Goal: Task Accomplishment & Management: Complete application form

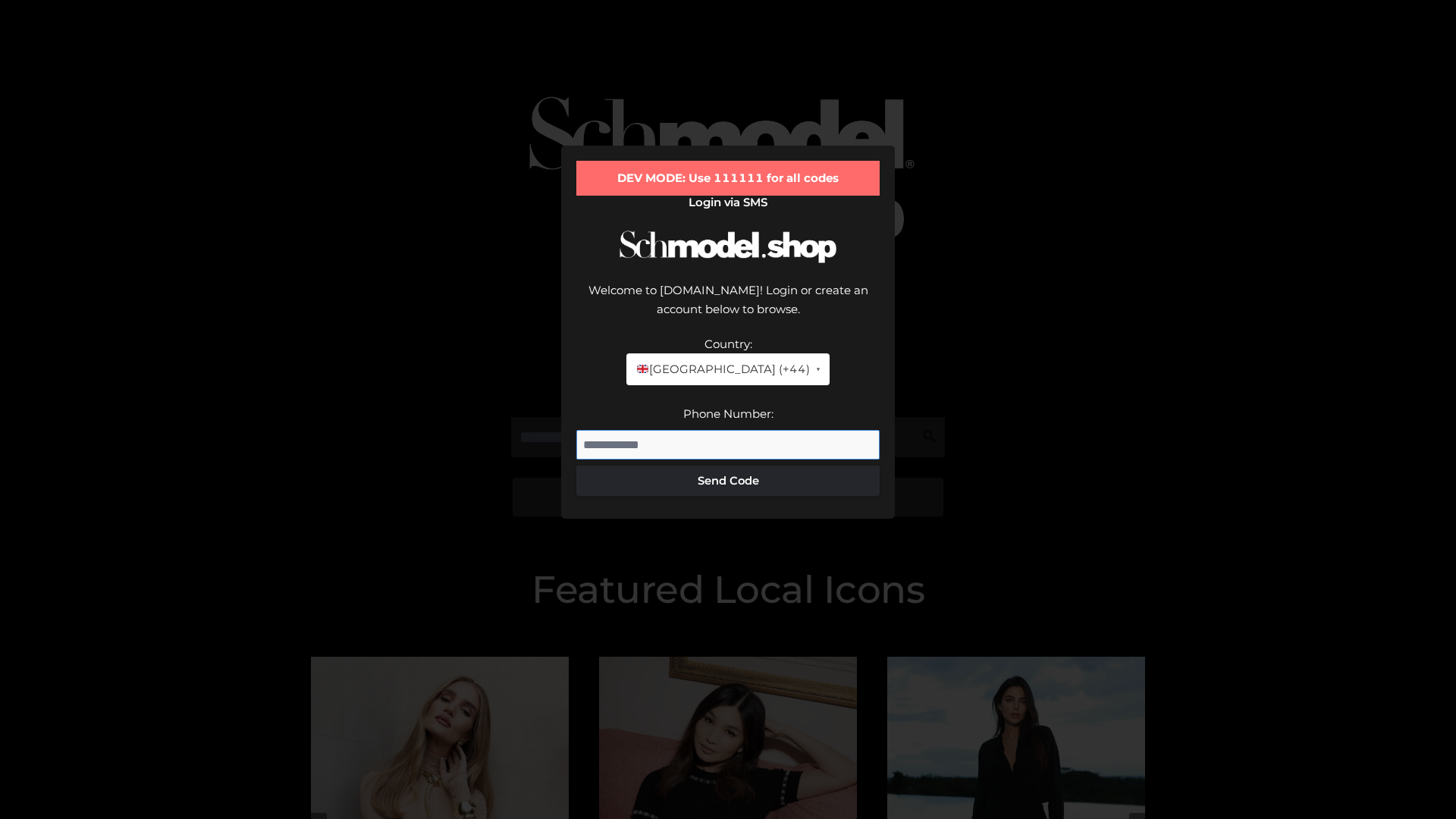
click at [728, 430] on input "Phone Number:" at bounding box center [728, 444] width 303 height 30
type input "**********"
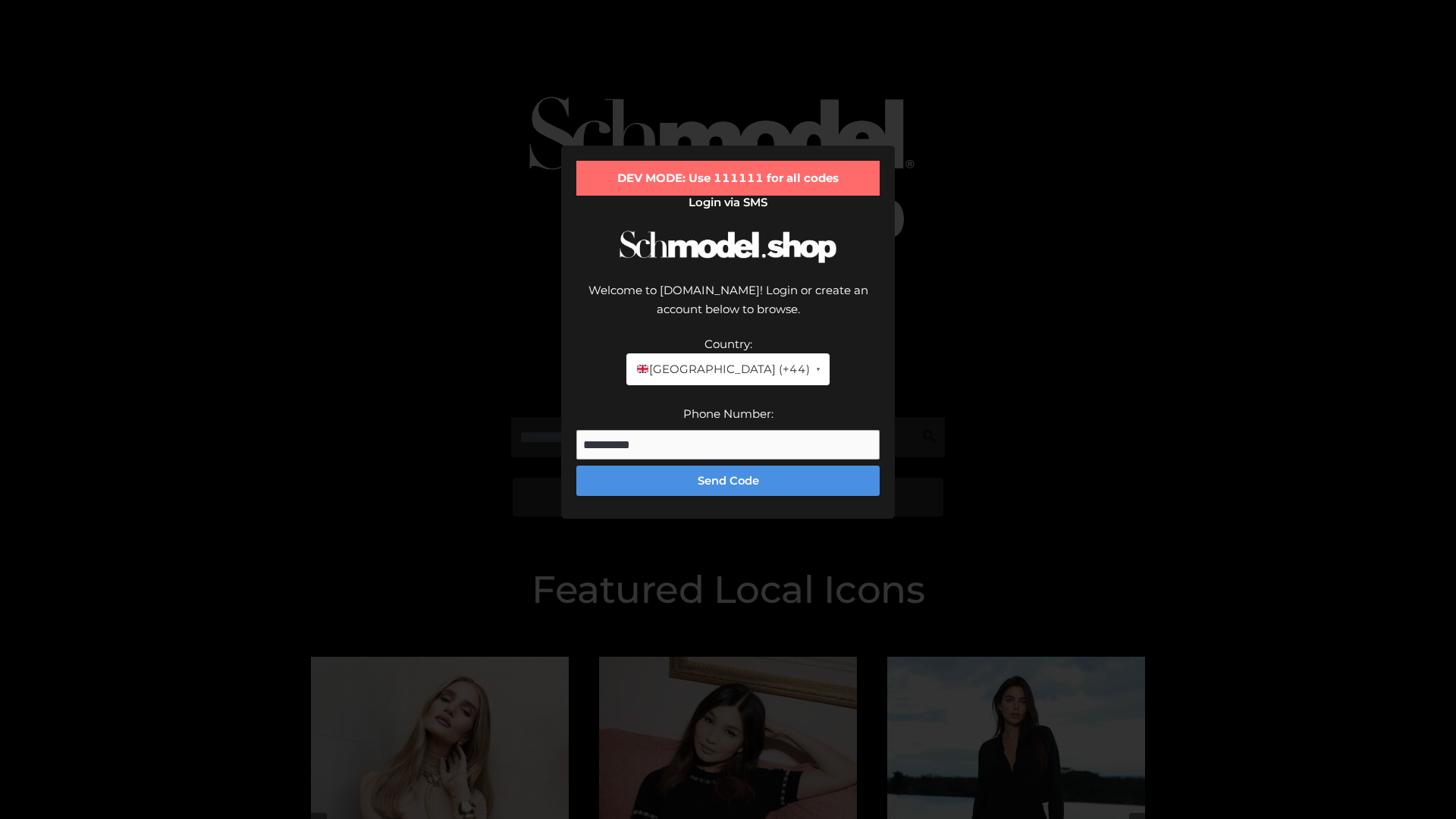
click at [728, 465] on button "Send Code" at bounding box center [728, 480] width 303 height 30
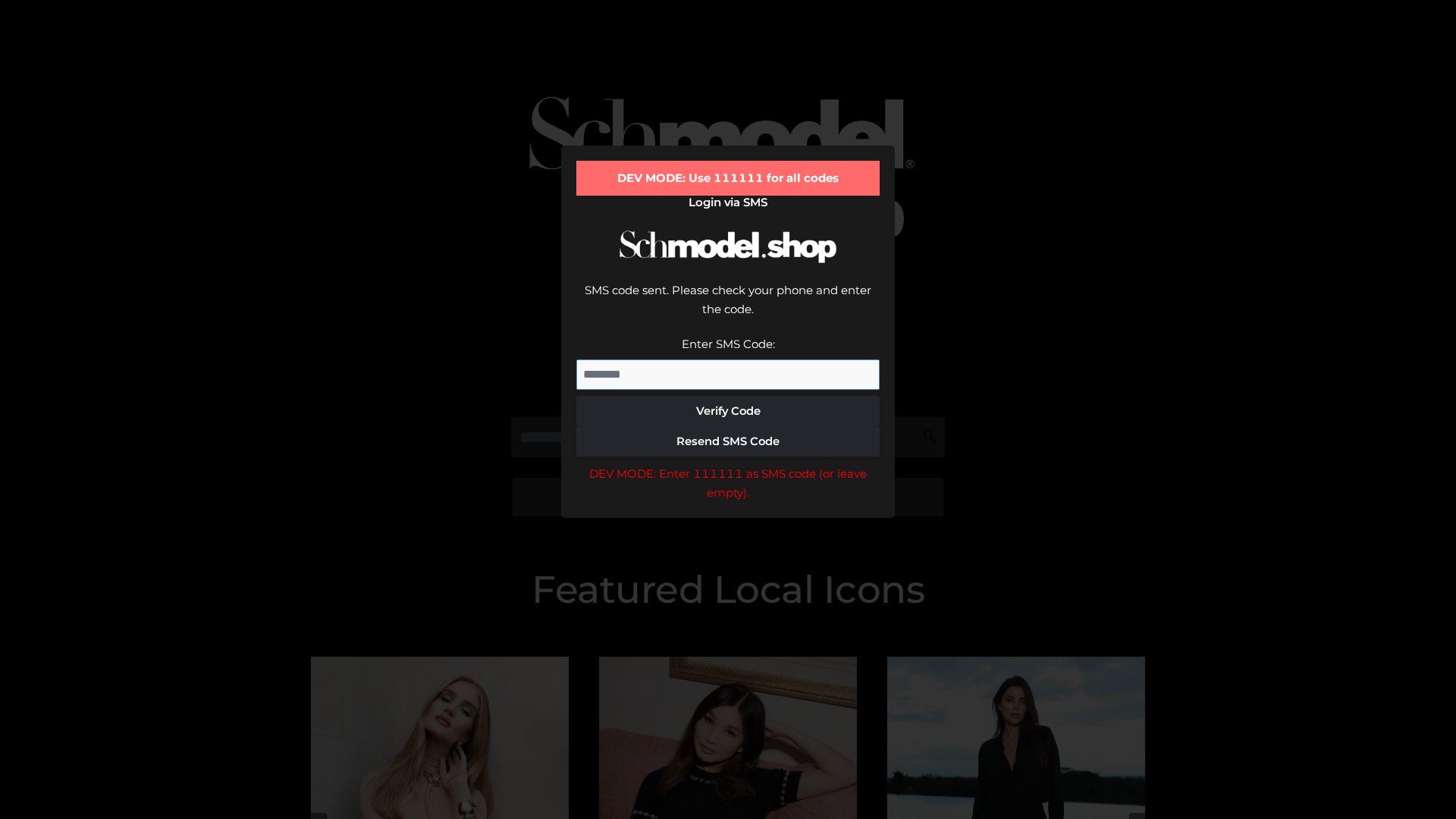
click at [728, 359] on input "Enter SMS Code:" at bounding box center [728, 374] width 303 height 30
type input "******"
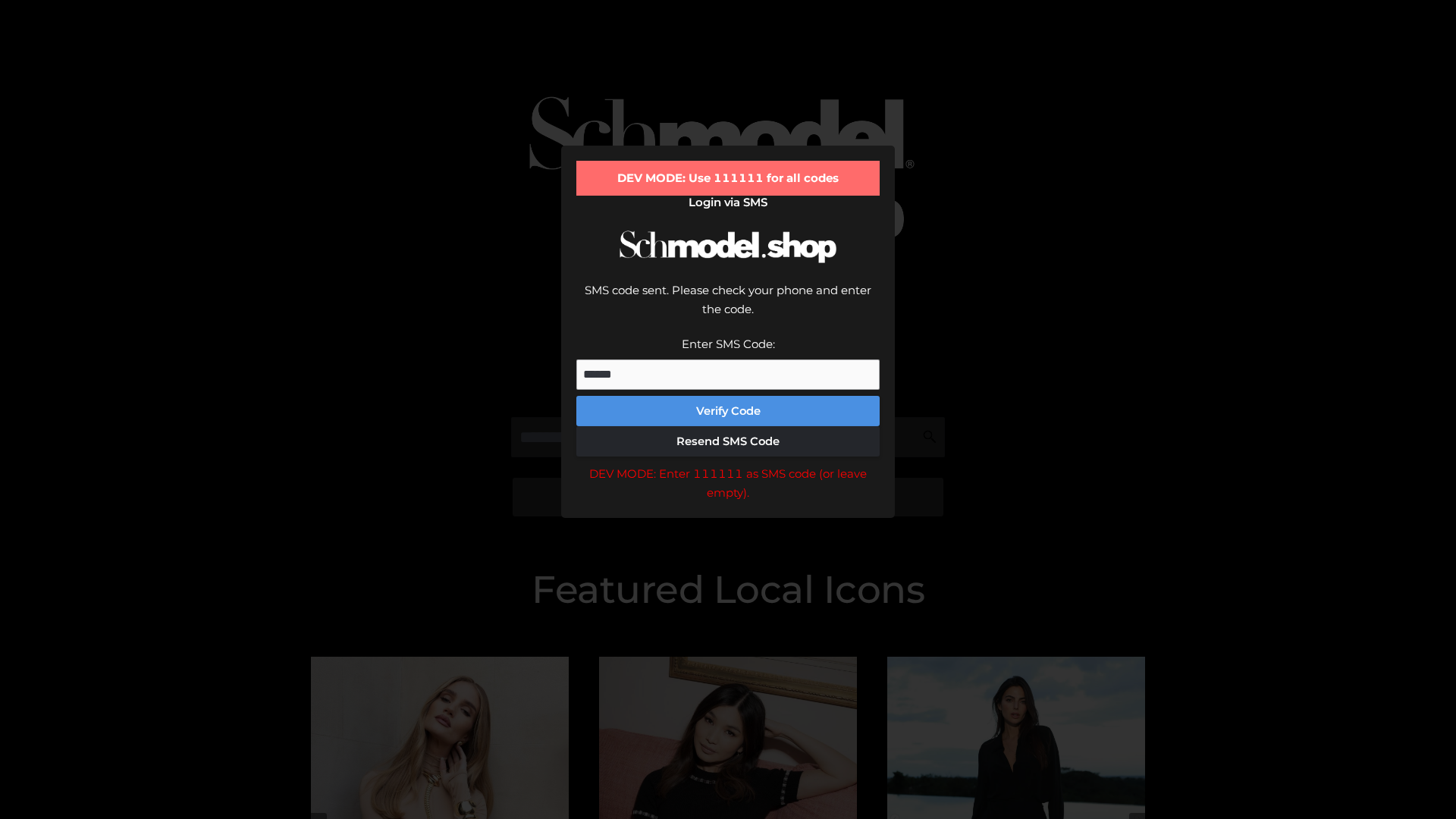
click at [728, 396] on button "Verify Code" at bounding box center [728, 410] width 303 height 30
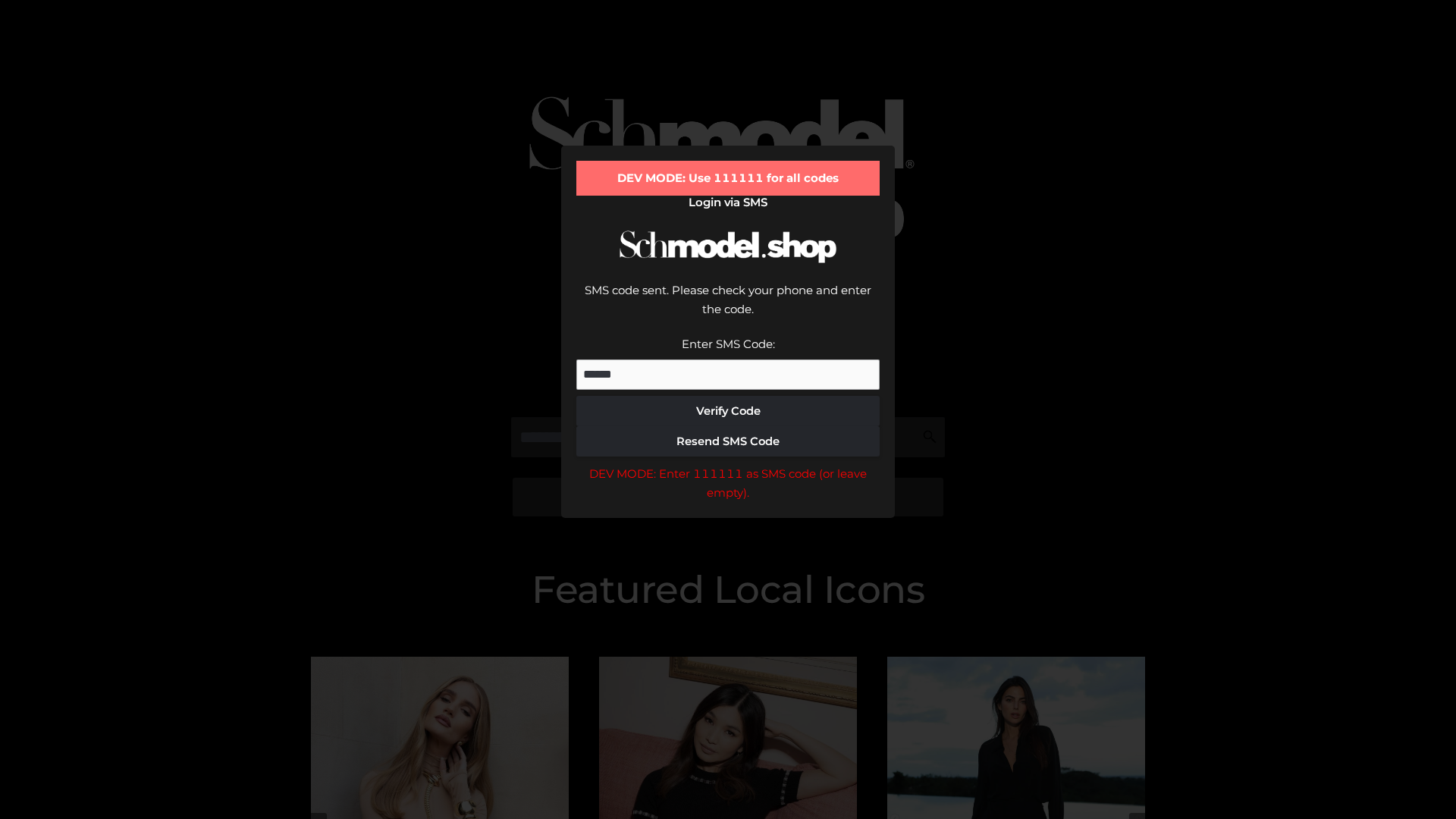
click at [728, 464] on div "DEV MODE: Enter 111111 as SMS code (or leave empty)." at bounding box center [728, 483] width 303 height 38
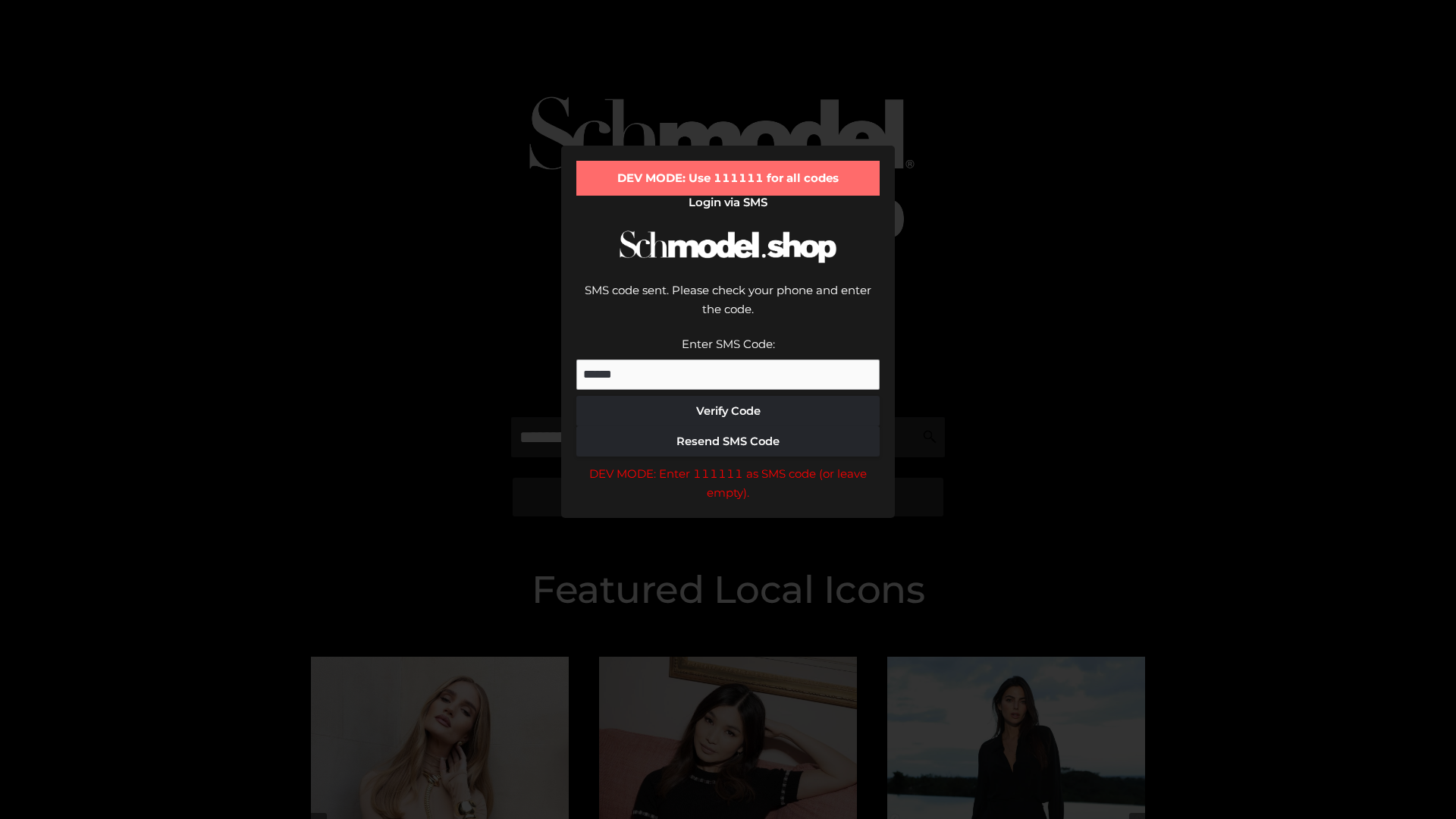
click at [728, 464] on div "DEV MODE: Enter 111111 as SMS code (or leave empty)." at bounding box center [728, 483] width 303 height 38
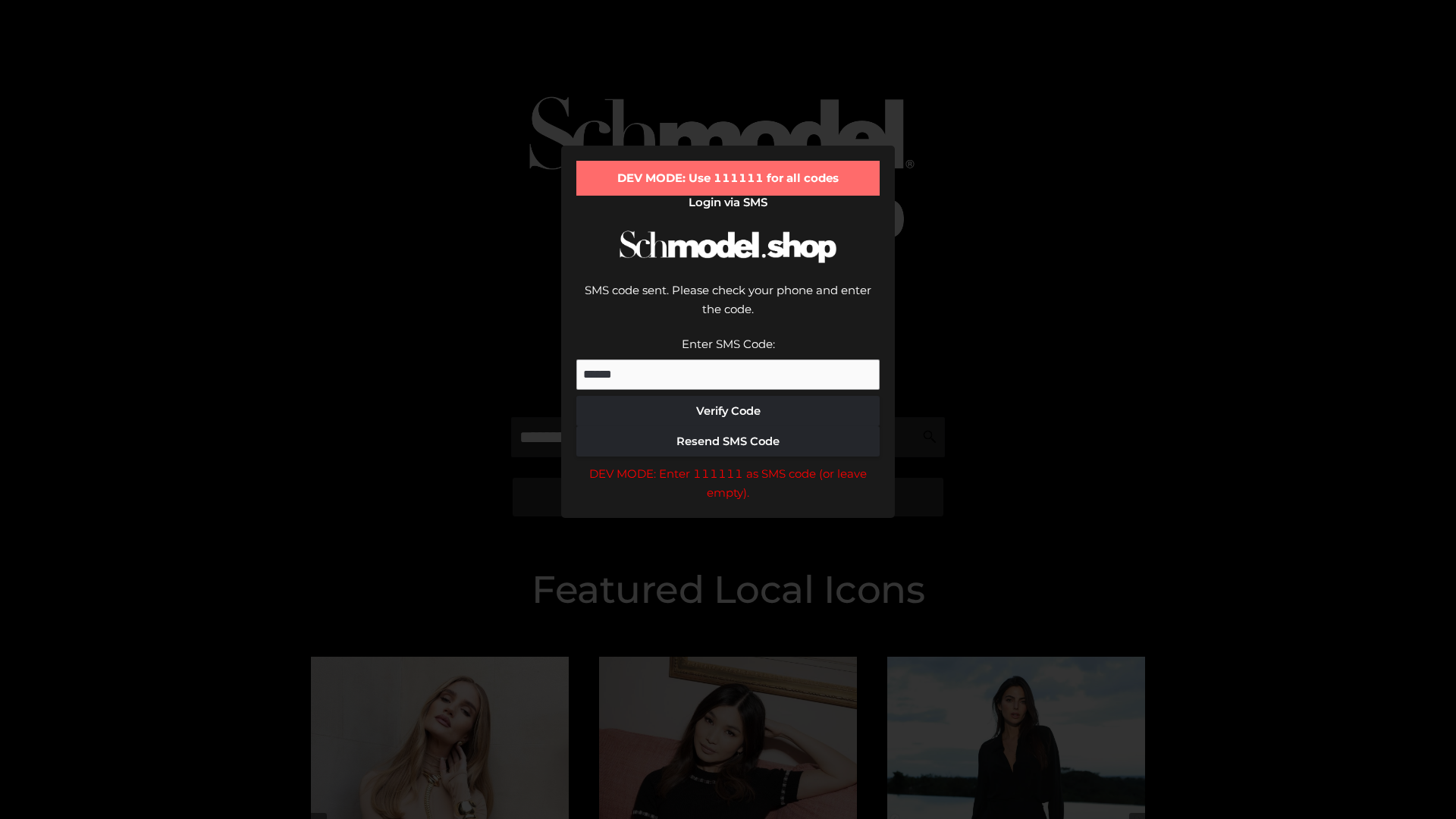
click at [728, 464] on div "DEV MODE: Enter 111111 as SMS code (or leave empty)." at bounding box center [728, 483] width 303 height 38
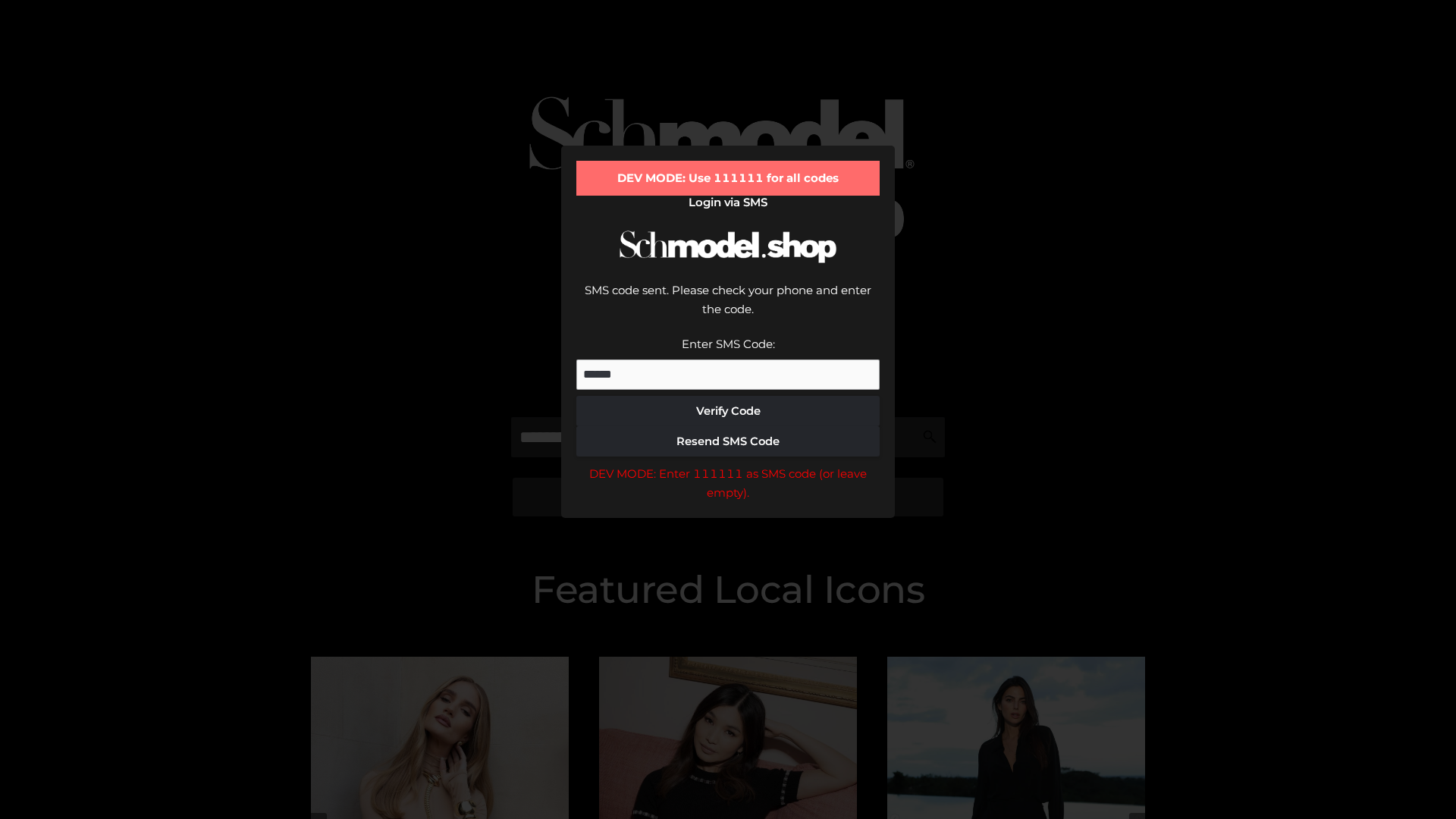
click at [728, 464] on div "DEV MODE: Enter 111111 as SMS code (or leave empty)." at bounding box center [728, 483] width 303 height 38
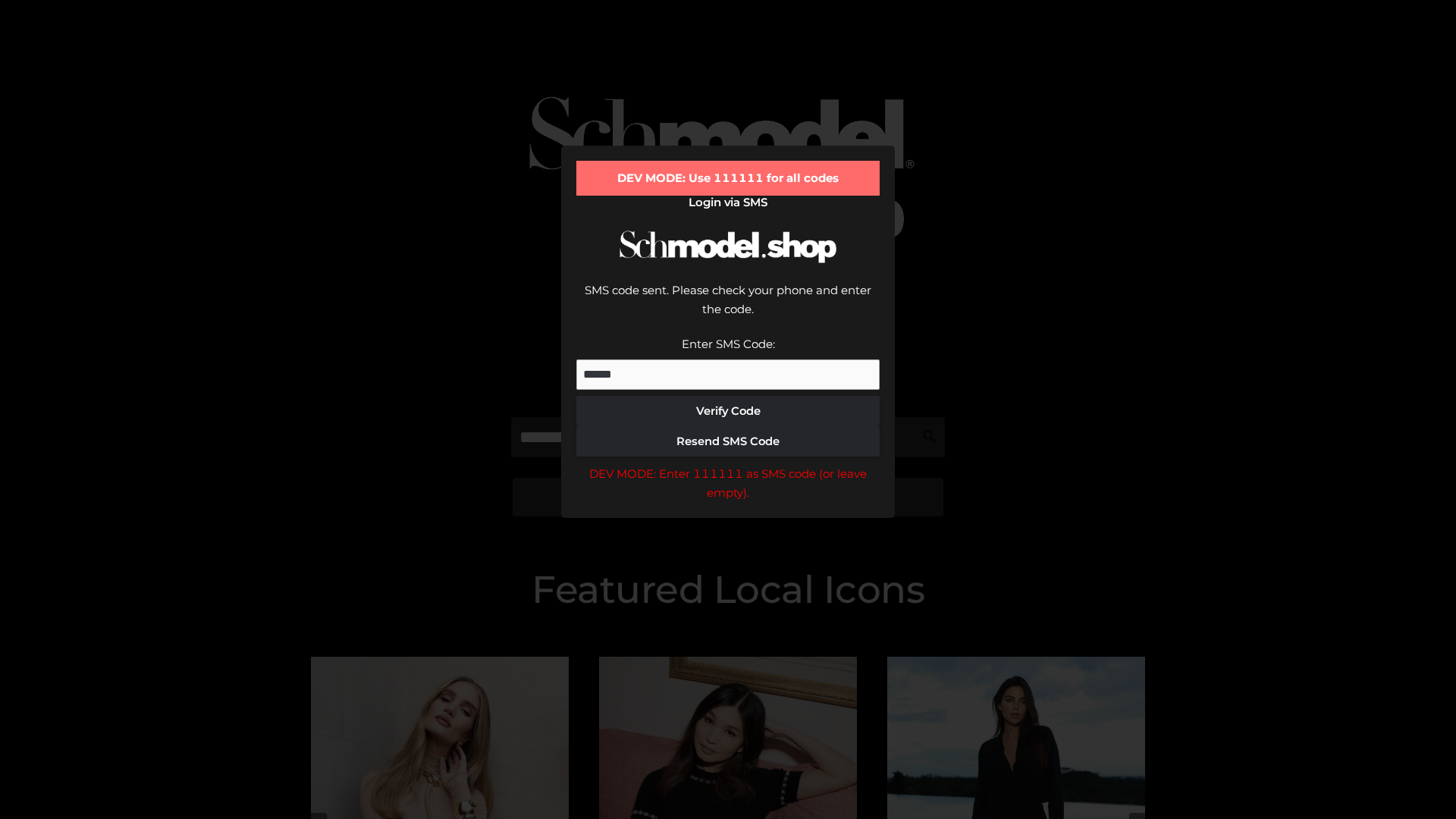
click at [728, 464] on div "DEV MODE: Enter 111111 as SMS code (or leave empty)." at bounding box center [728, 483] width 303 height 38
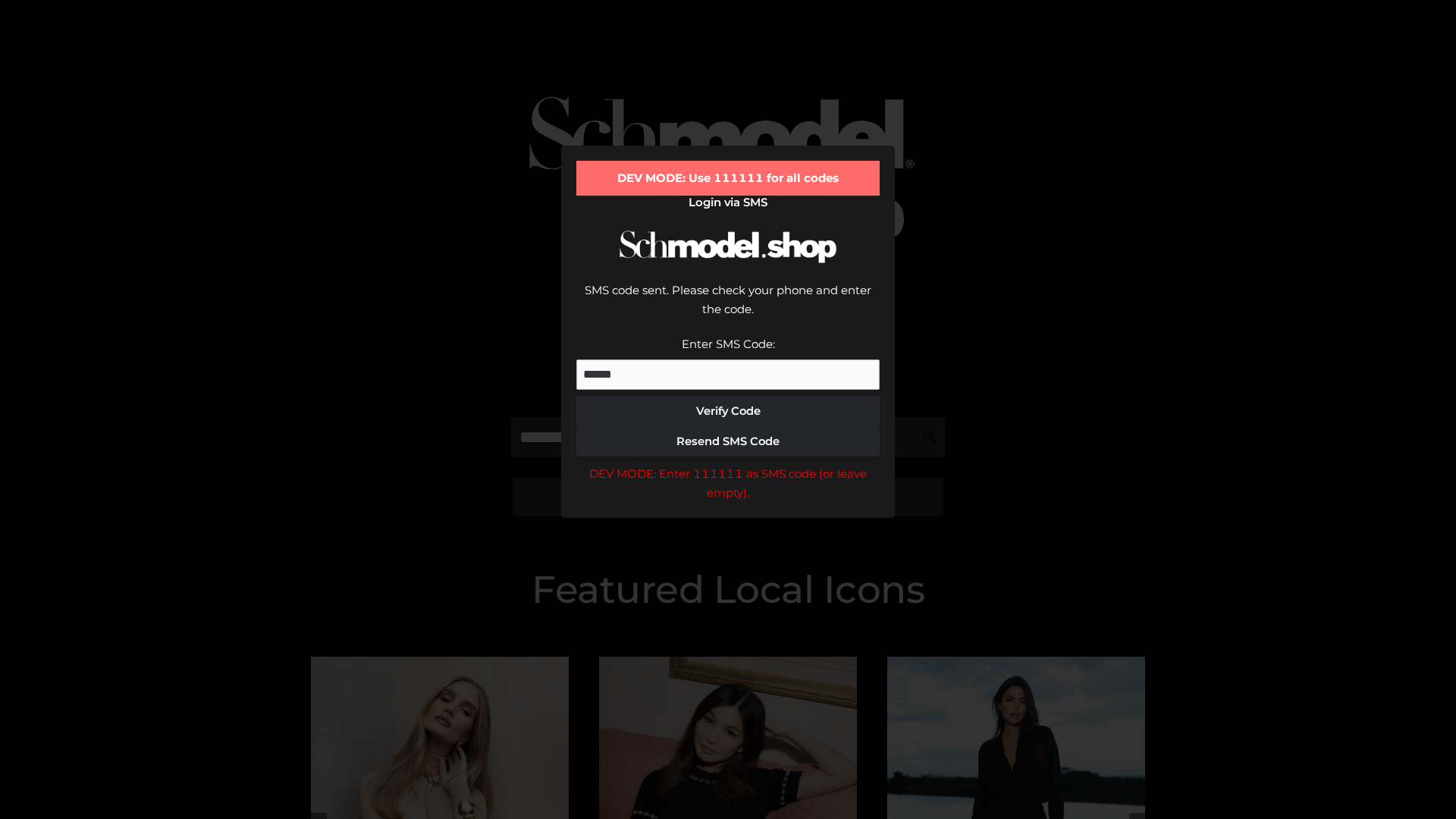
click at [728, 464] on div "DEV MODE: Enter 111111 as SMS code (or leave empty)." at bounding box center [728, 483] width 303 height 38
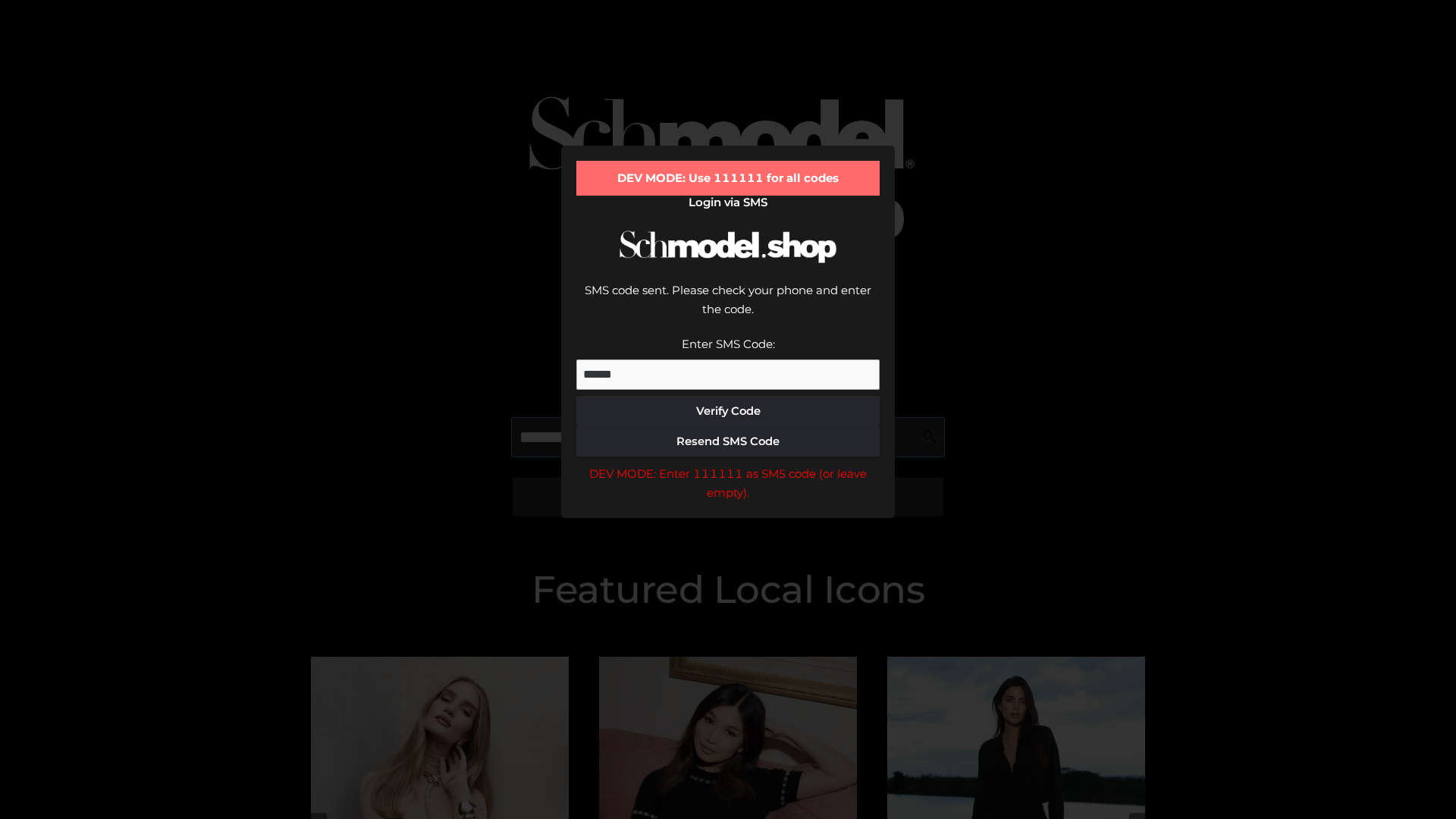
scroll to position [0, 78]
click at [728, 464] on div "DEV MODE: Enter 111111 as SMS code (or leave empty)." at bounding box center [728, 483] width 303 height 38
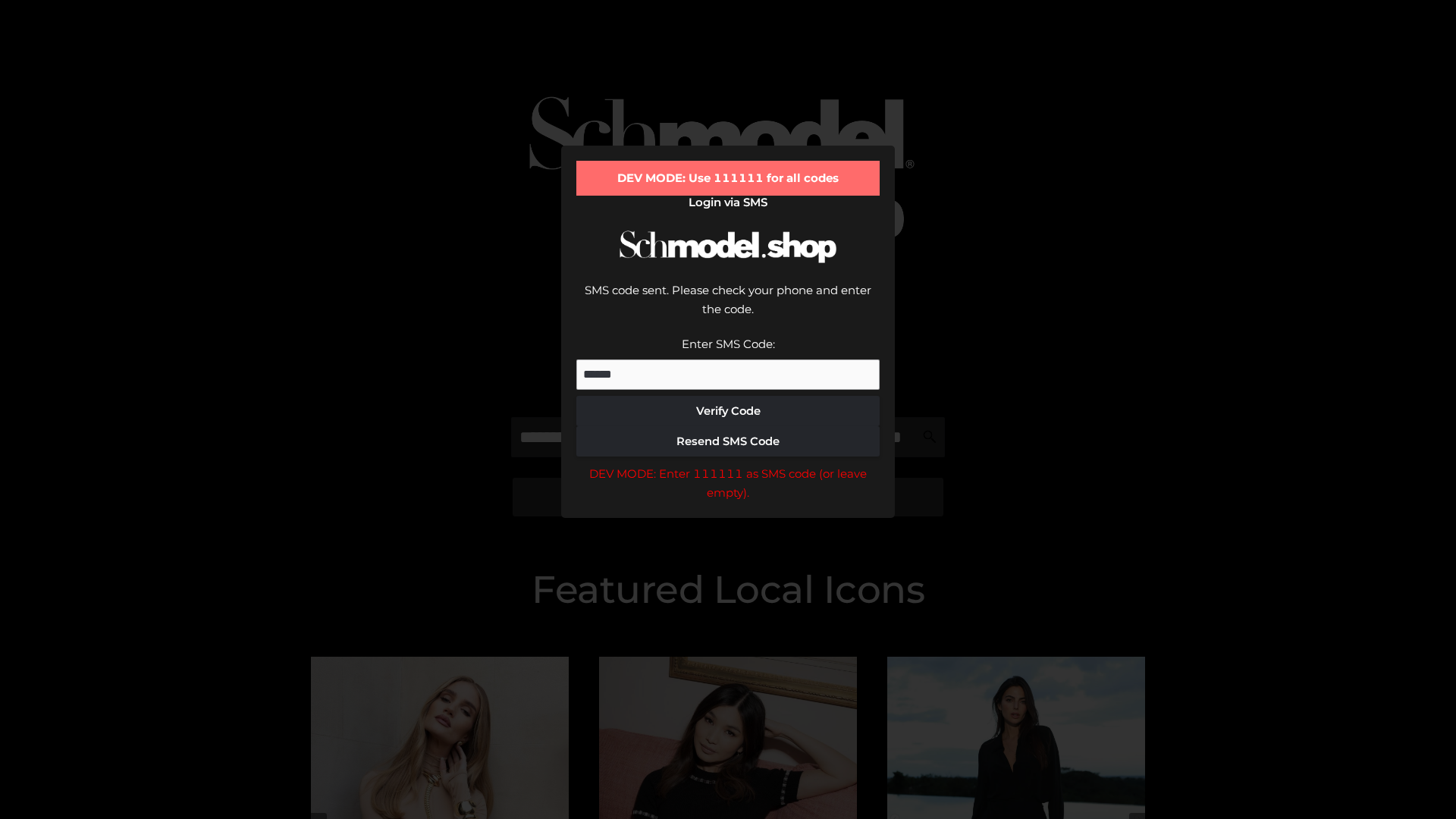
click at [728, 464] on div "DEV MODE: Enter 111111 as SMS code (or leave empty)." at bounding box center [728, 483] width 303 height 38
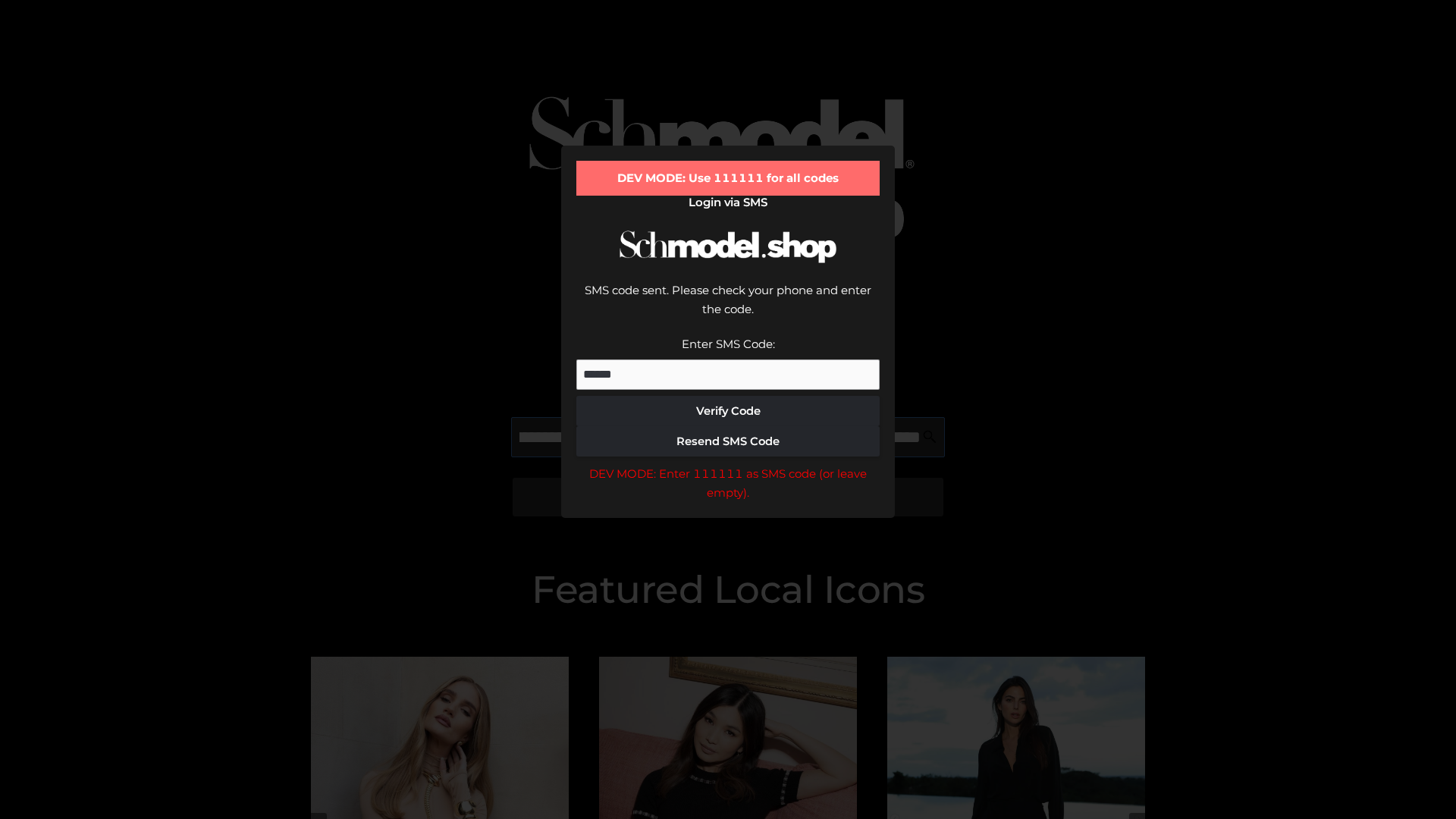
scroll to position [0, 165]
click at [728, 464] on div "DEV MODE: Enter 111111 as SMS code (or leave empty)." at bounding box center [728, 483] width 303 height 38
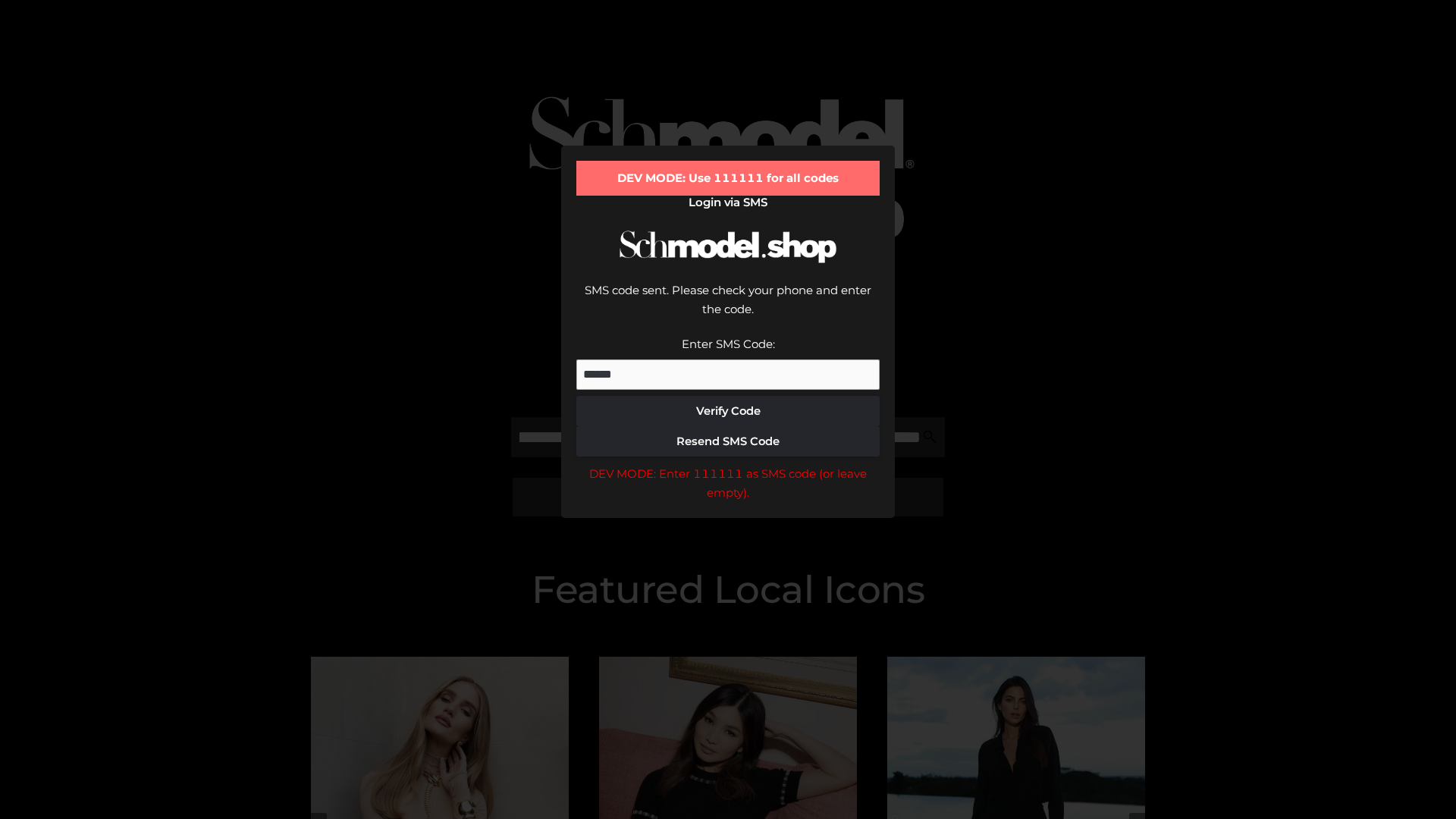
click at [728, 464] on div "DEV MODE: Enter 111111 as SMS code (or leave empty)." at bounding box center [728, 483] width 303 height 38
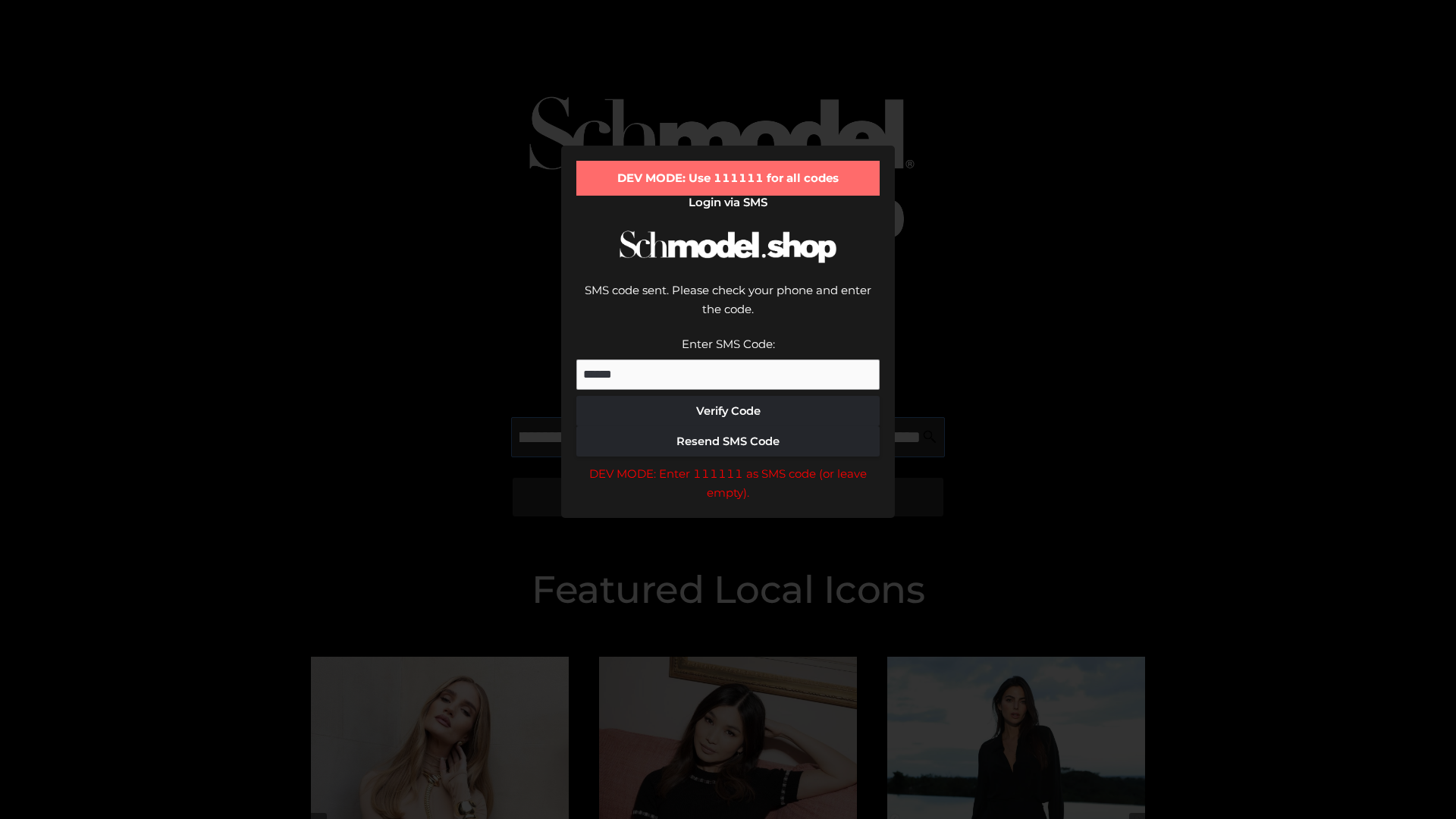
scroll to position [0, 257]
click at [728, 464] on div "DEV MODE: Enter 111111 as SMS code (or leave empty)." at bounding box center [728, 483] width 303 height 38
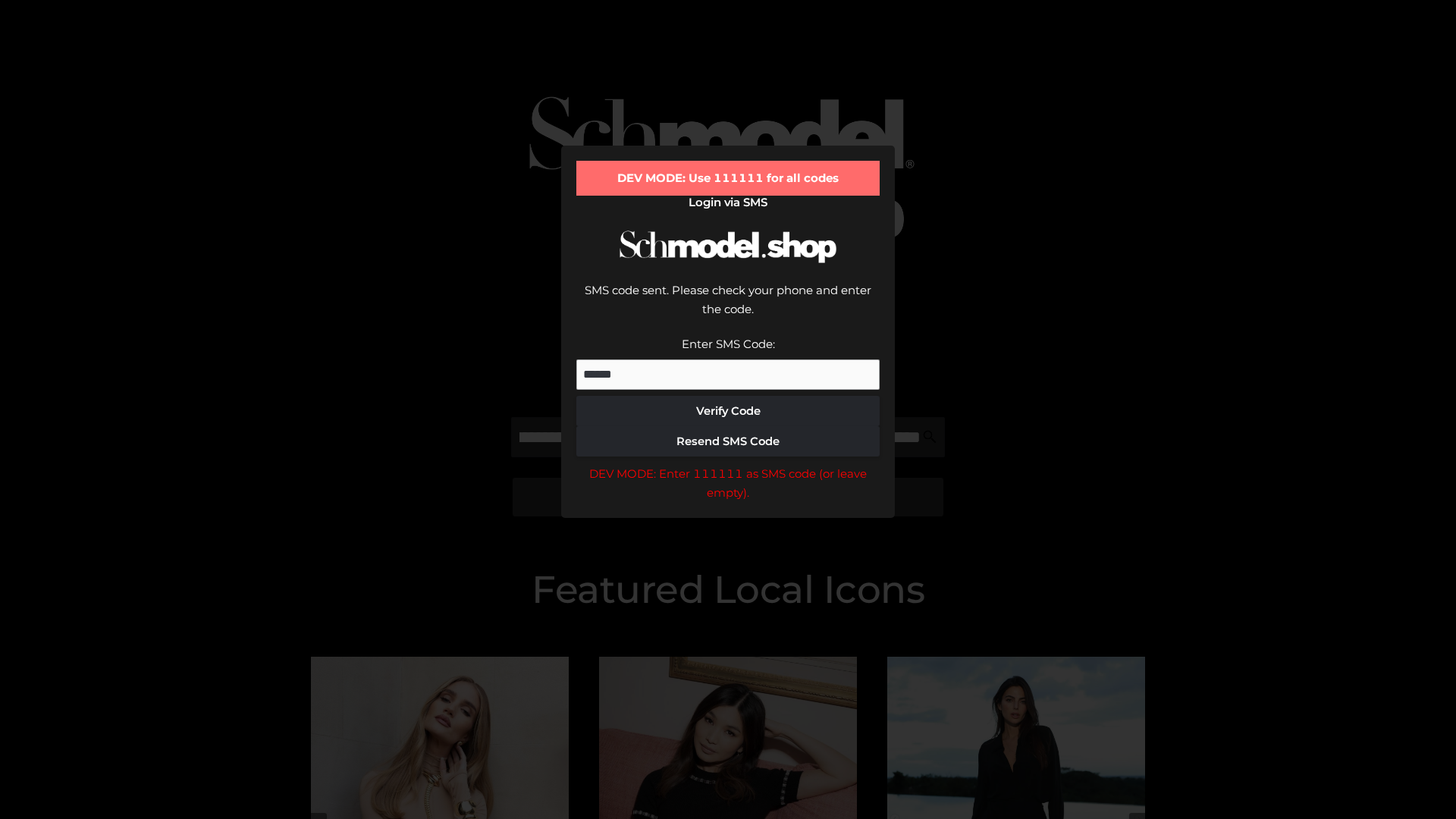
click at [728, 464] on div "DEV MODE: Enter 111111 as SMS code (or leave empty)." at bounding box center [728, 483] width 303 height 38
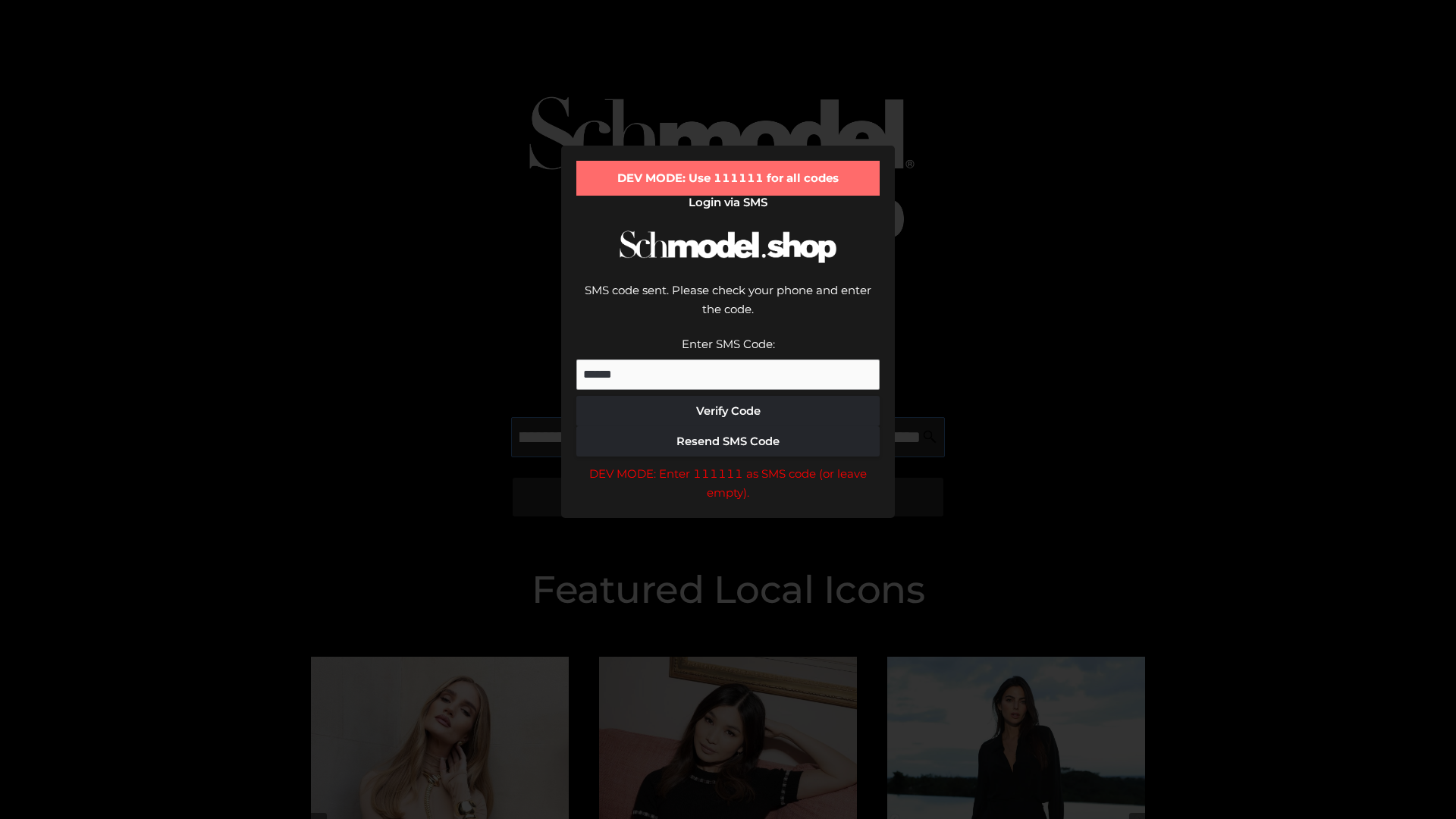
scroll to position [0, 353]
click at [728, 464] on div "DEV MODE: Enter 111111 as SMS code (or leave empty)." at bounding box center [728, 483] width 303 height 38
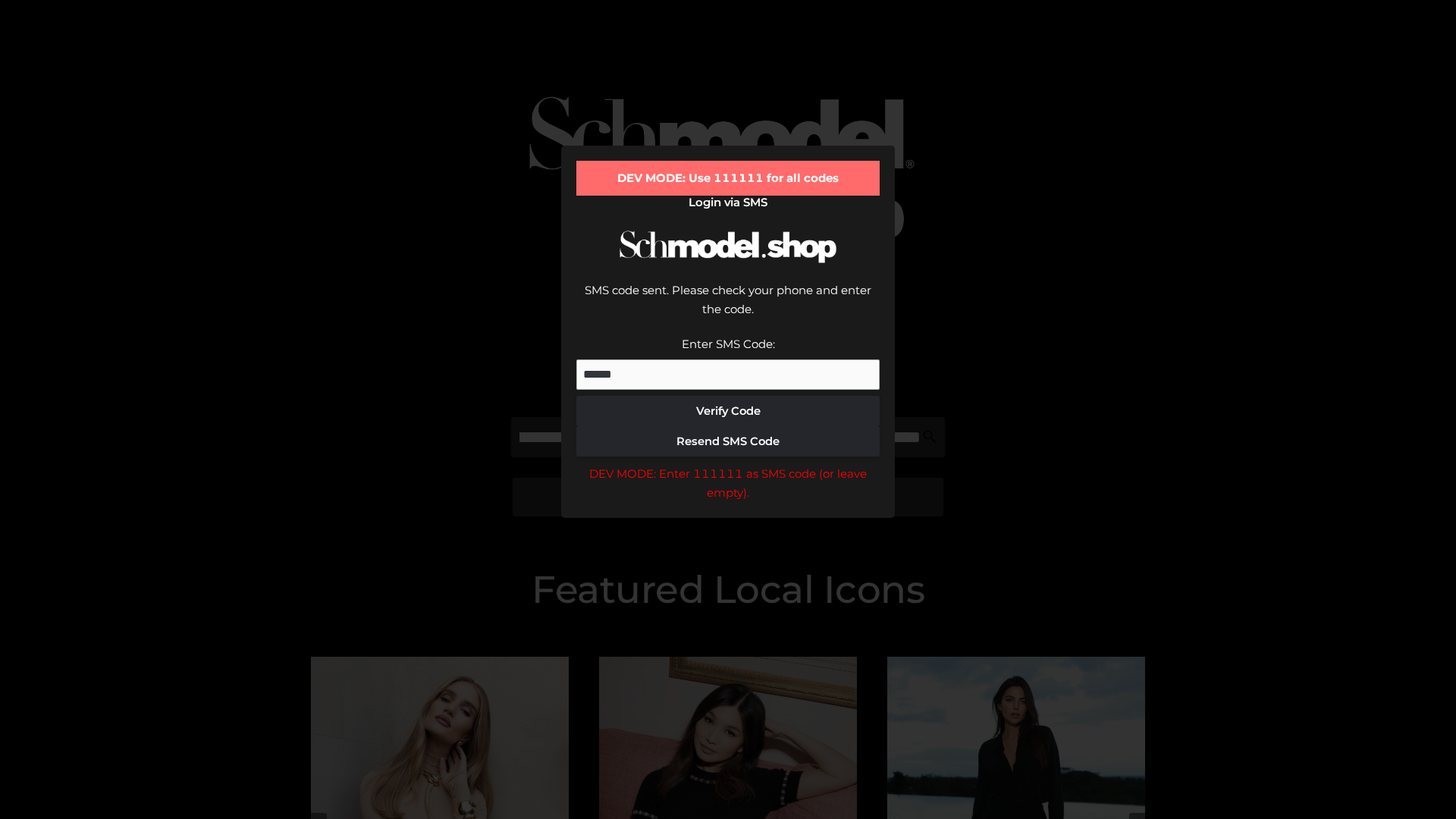
click at [728, 464] on div "DEV MODE: Enter 111111 as SMS code (or leave empty)." at bounding box center [728, 483] width 303 height 38
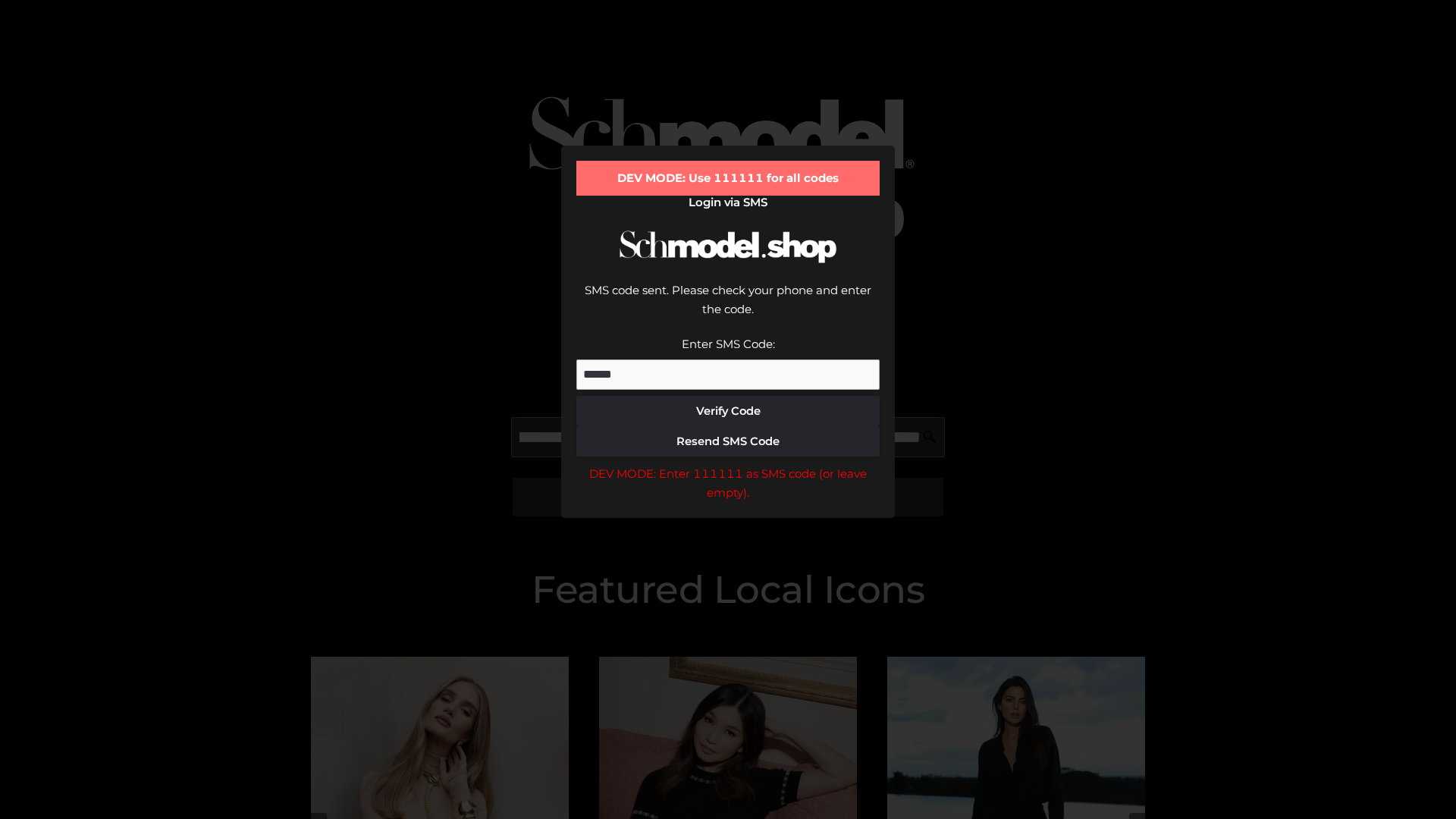
scroll to position [0, 440]
type input "**********"
click at [728, 464] on div "DEV MODE: Enter 111111 as SMS code (or leave empty)." at bounding box center [728, 483] width 303 height 38
